Goal: Find specific page/section: Find specific page/section

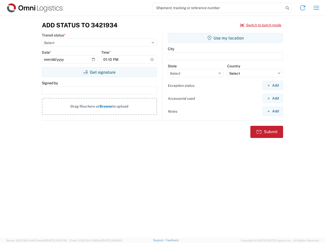
click at [218, 8] on input "search" at bounding box center [217, 8] width 131 height 10
click at [287, 8] on icon at bounding box center [287, 8] width 7 height 7
click at [302, 8] on icon at bounding box center [302, 8] width 8 height 8
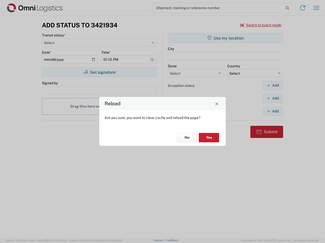
click at [316, 8] on div "Reload Are you sure, you want to clear cache and reload the page? No Yes" at bounding box center [162, 121] width 325 height 243
click at [260, 25] on div "Reload Are you sure, you want to clear cache and reload the page? No Yes" at bounding box center [162, 121] width 325 height 243
click at [99, 72] on div "Reload Are you sure, you want to clear cache and reload the page? No Yes" at bounding box center [162, 121] width 325 height 243
click at [225, 38] on div "Reload Are you sure, you want to clear cache and reload the page? No Yes" at bounding box center [162, 121] width 325 height 243
click at [272, 85] on div "Reload Are you sure, you want to clear cache and reload the page? No Yes" at bounding box center [162, 121] width 325 height 243
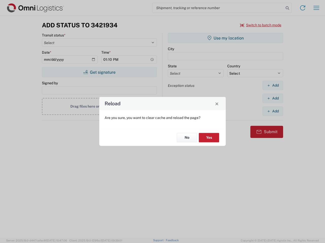
click at [272, 98] on div "Reload Are you sure, you want to clear cache and reload the page? No Yes" at bounding box center [162, 121] width 325 height 243
click at [272, 111] on div "Reload Are you sure, you want to clear cache and reload the page? No Yes" at bounding box center [162, 121] width 325 height 243
